Goal: Find specific page/section: Find specific page/section

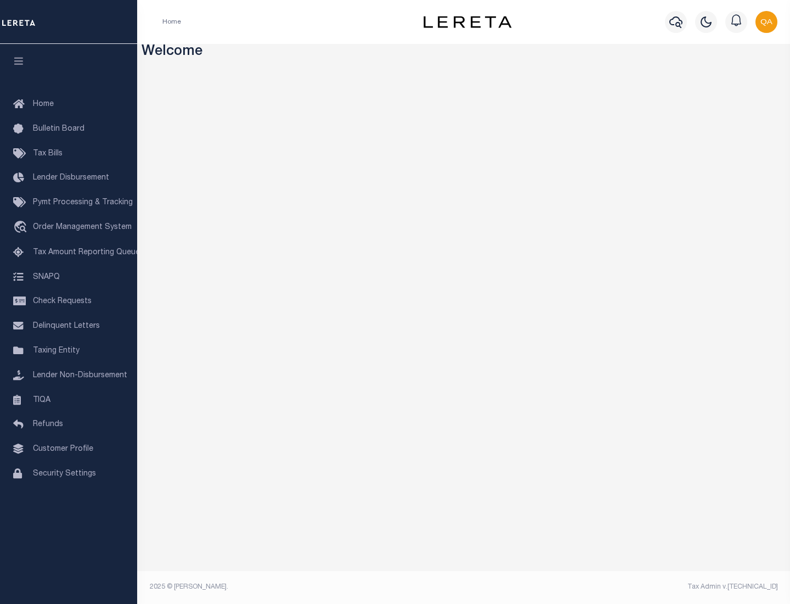
click at [69, 301] on span "Check Requests" at bounding box center [62, 302] width 59 height 8
select select "50"
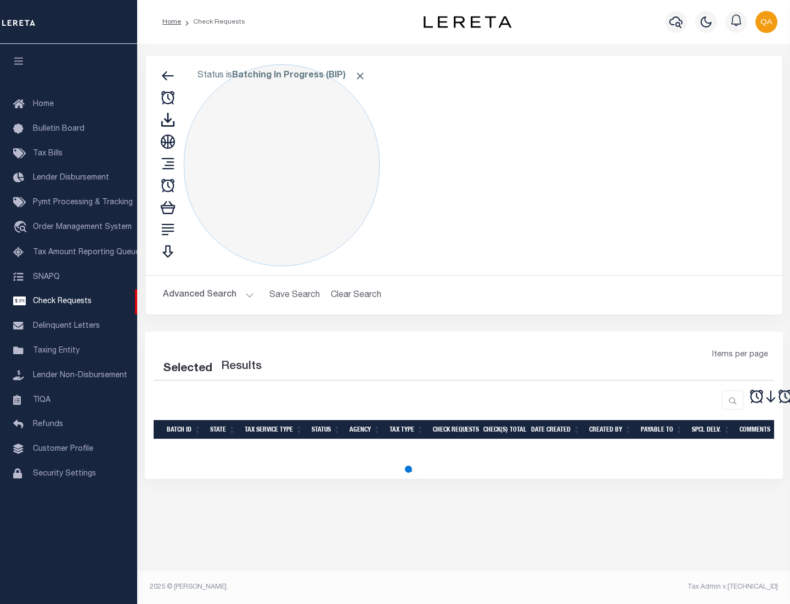
select select "50"
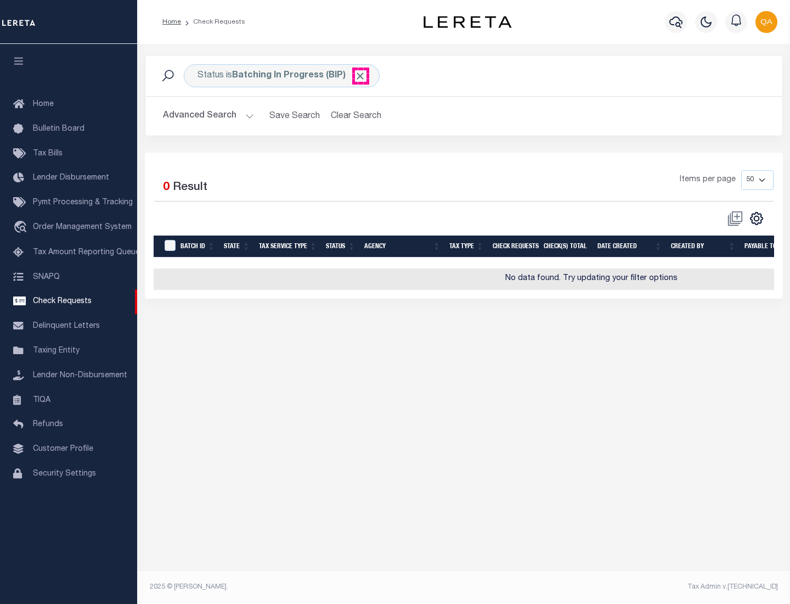
click at [361, 76] on span "Click to Remove" at bounding box center [361, 76] width 12 height 12
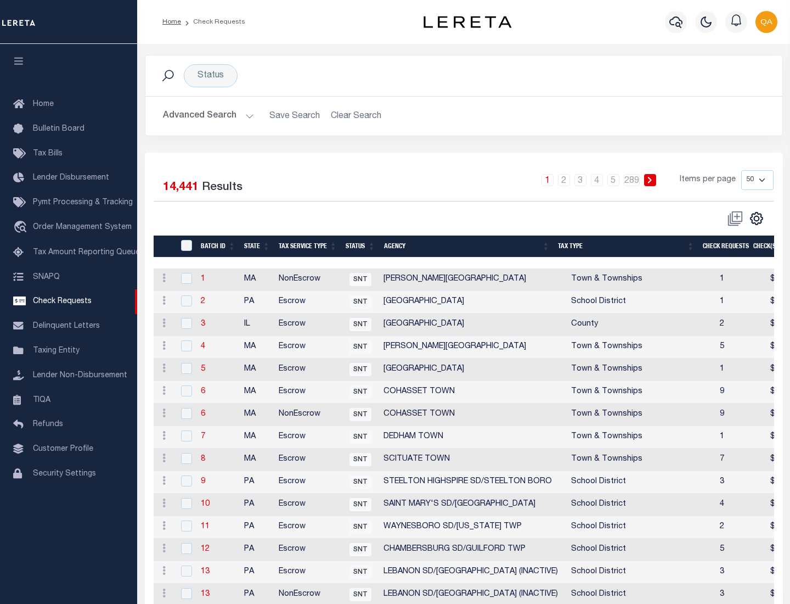
scroll to position [529, 0]
